Goal: Task Accomplishment & Management: Complete application form

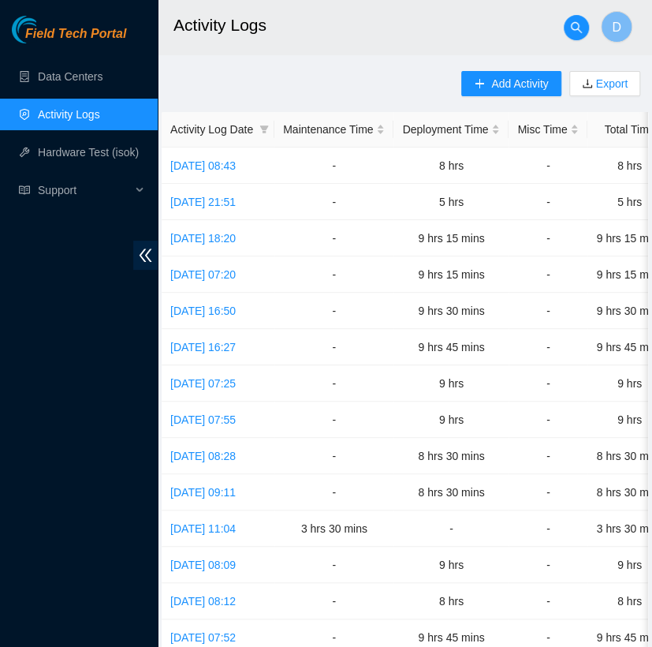
click at [223, 99] on div "Add Activity Export Activity Log Date Maintenance Time Deployment Time Misc Tim…" at bounding box center [405, 497] width 487 height 852
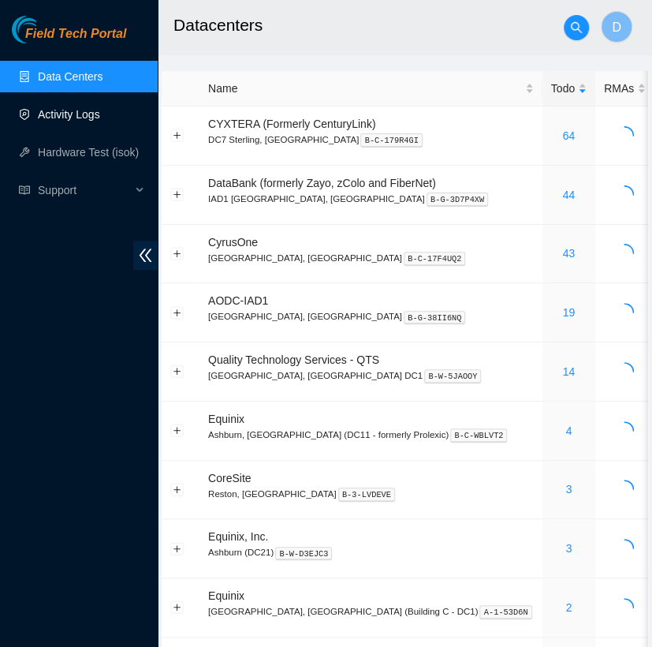
click at [86, 112] on link "Activity Logs" at bounding box center [69, 114] width 62 height 13
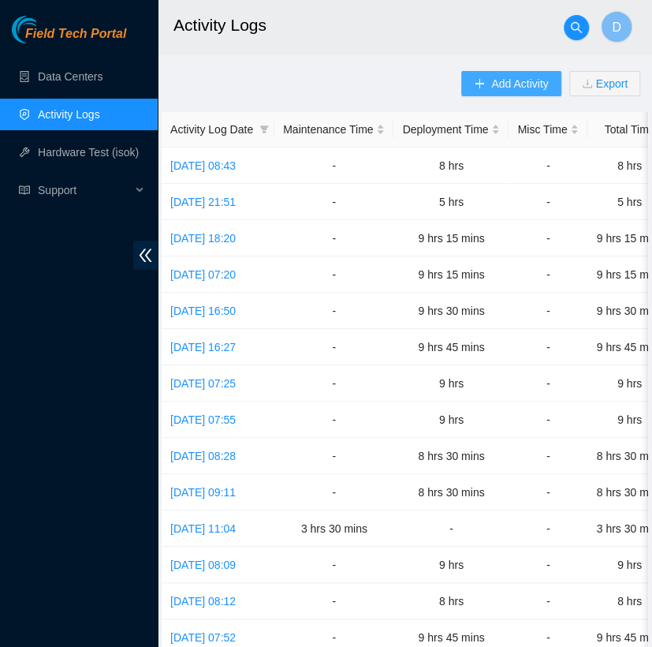
click at [509, 91] on span "Add Activity" at bounding box center [519, 83] width 57 height 17
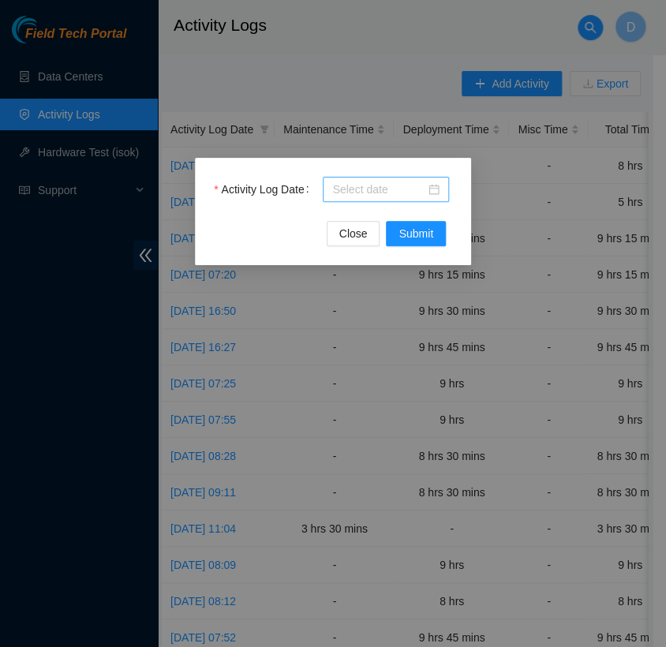
click at [390, 185] on input "Activity Log Date" at bounding box center [378, 189] width 93 height 17
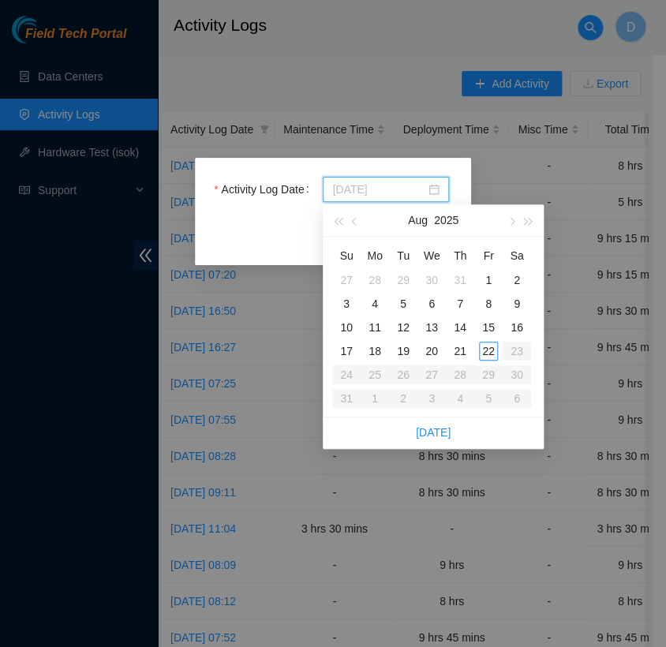
type input "[DATE]"
click at [461, 350] on div "21" at bounding box center [459, 350] width 19 height 19
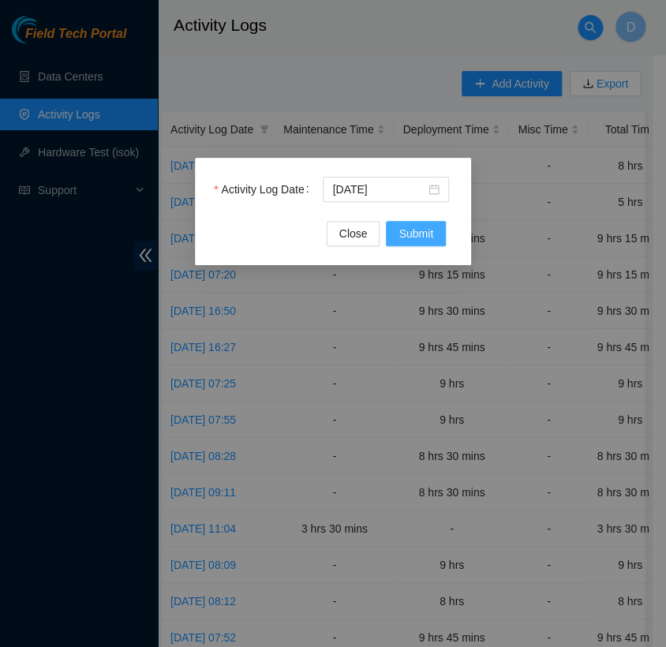
click at [433, 233] on button "Submit" at bounding box center [416, 233] width 60 height 25
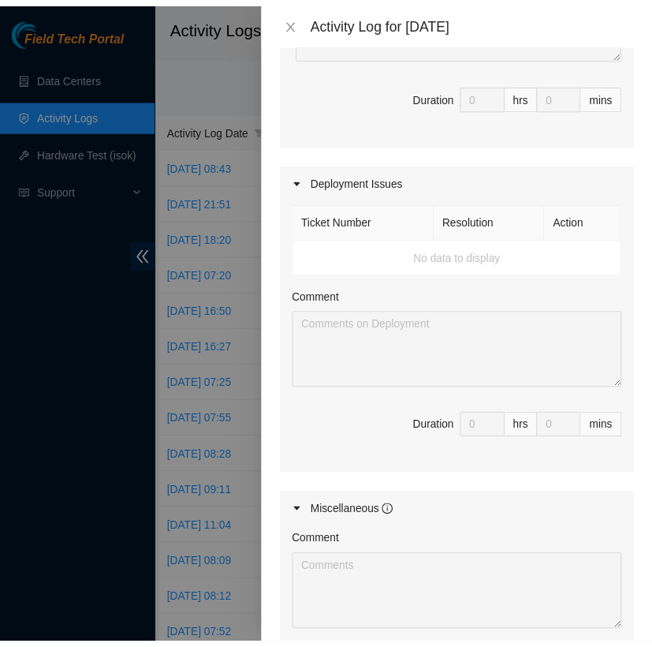
scroll to position [658, 0]
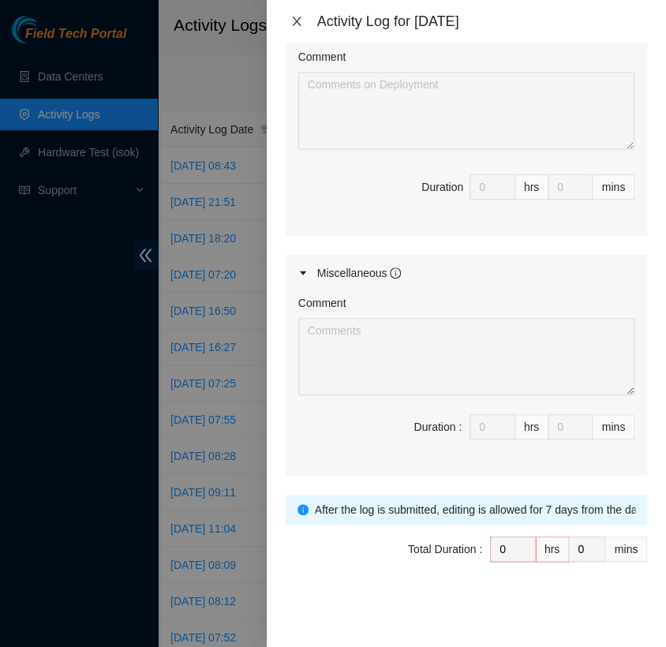
click at [296, 21] on icon "close" at bounding box center [296, 21] width 9 height 9
